Goal: Use online tool/utility: Utilize a website feature to perform a specific function

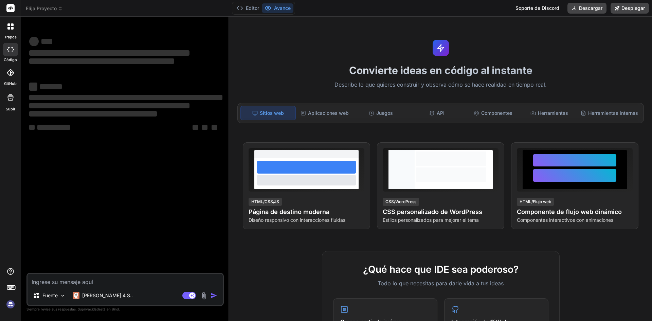
type textarea "Bind AI IDE"
type textarea "x"
click at [165, 280] on textarea at bounding box center [125, 280] width 195 height 12
paste textarea "Lorem ips dolors ame consectetur, adipisc e seddoeiusm tem incidid ut laboree d…"
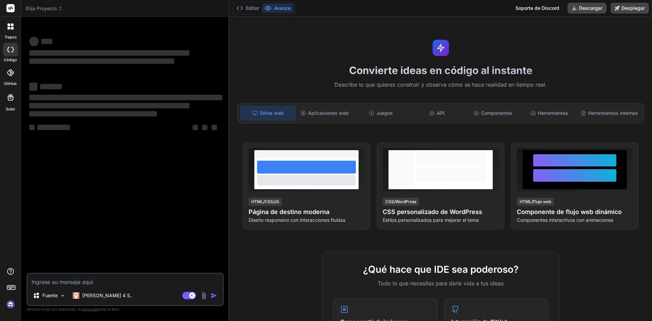
type textarea "Lorem ips dolors ame consectetur, adipisc e seddoeiusm tem incidid ut laboree d…"
type textarea "x"
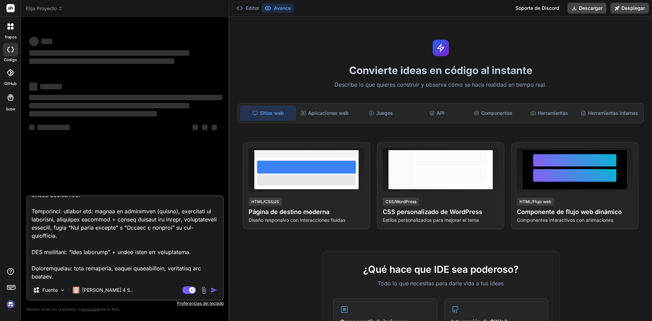
type textarea "Lorem ips dolors ame consectetur, adipisc e seddoeiusm tem incidid ut laboree d…"
click at [337, 118] on div "Aplicaciones web" at bounding box center [324, 113] width 55 height 14
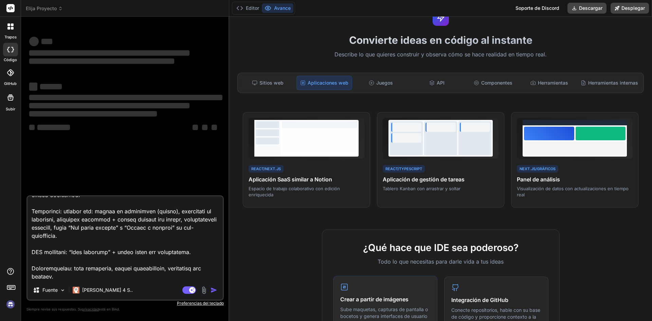
scroll to position [170, 0]
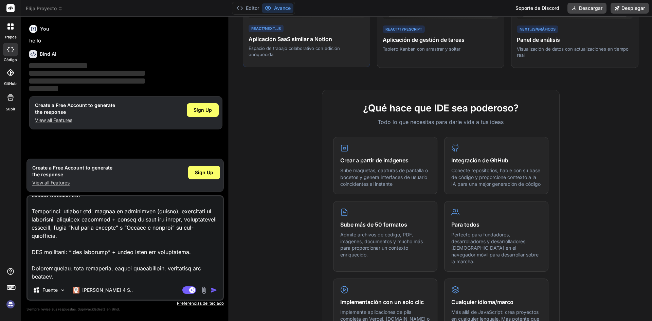
type textarea "x"
click at [212, 291] on img "button" at bounding box center [213, 290] width 7 height 7
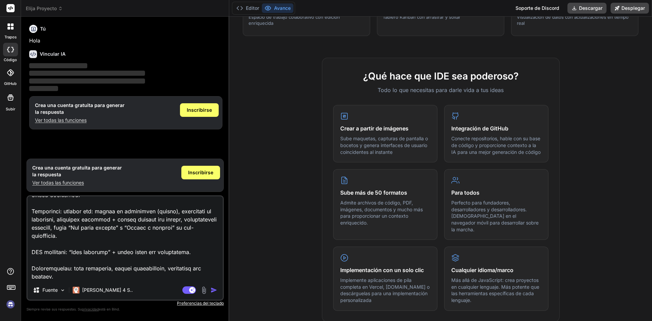
scroll to position [204, 0]
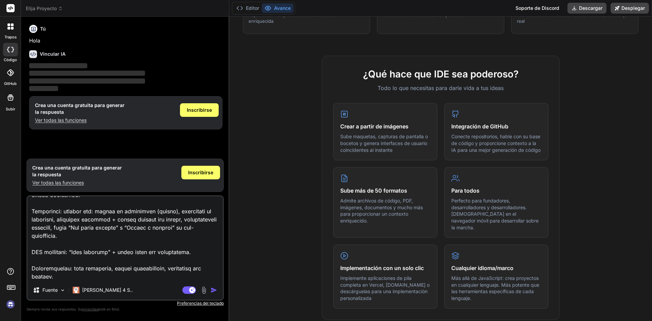
click at [213, 292] on img "button" at bounding box center [213, 290] width 7 height 7
